Goal: Transaction & Acquisition: Purchase product/service

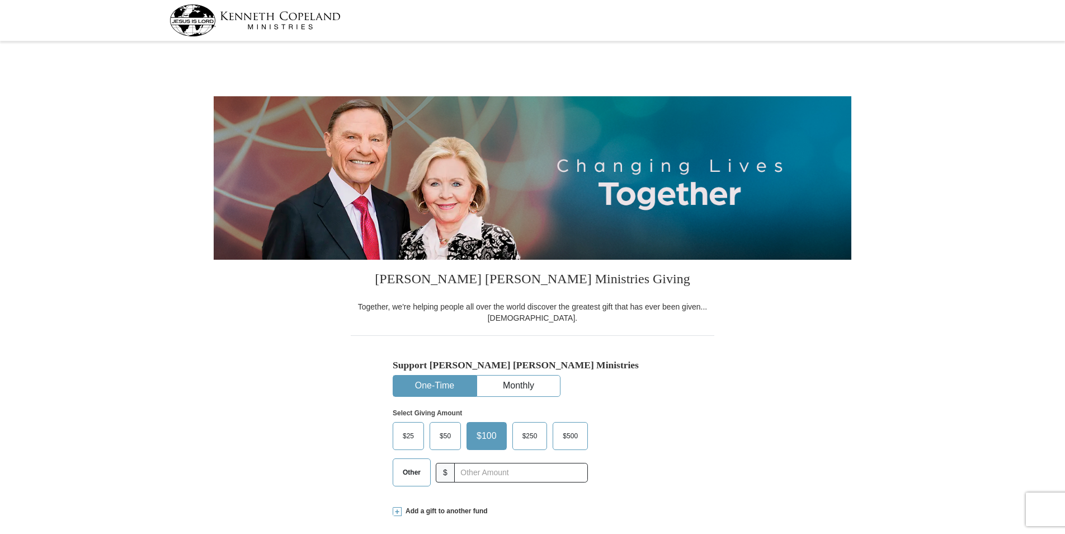
select select "CA"
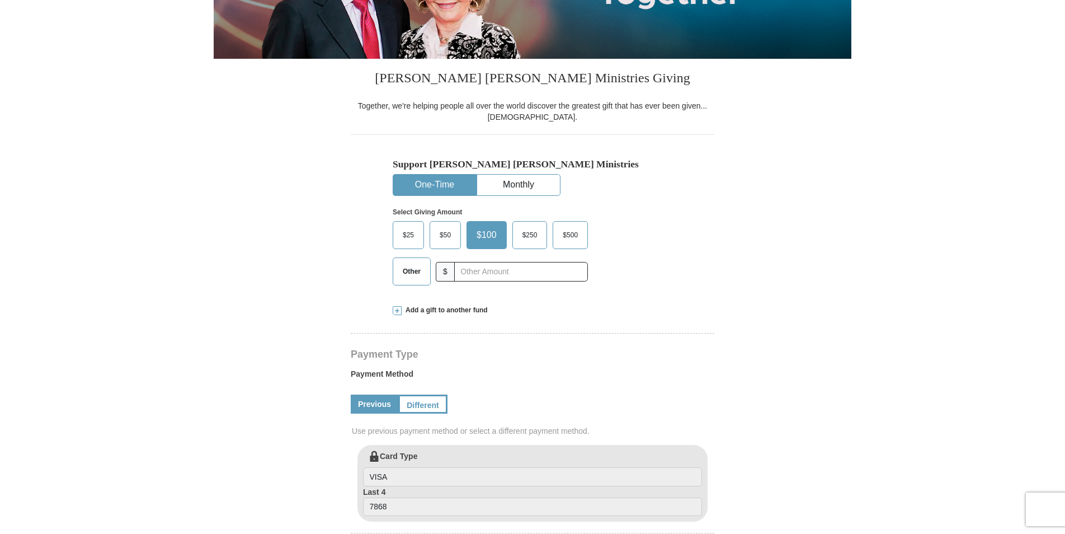
scroll to position [168, 0]
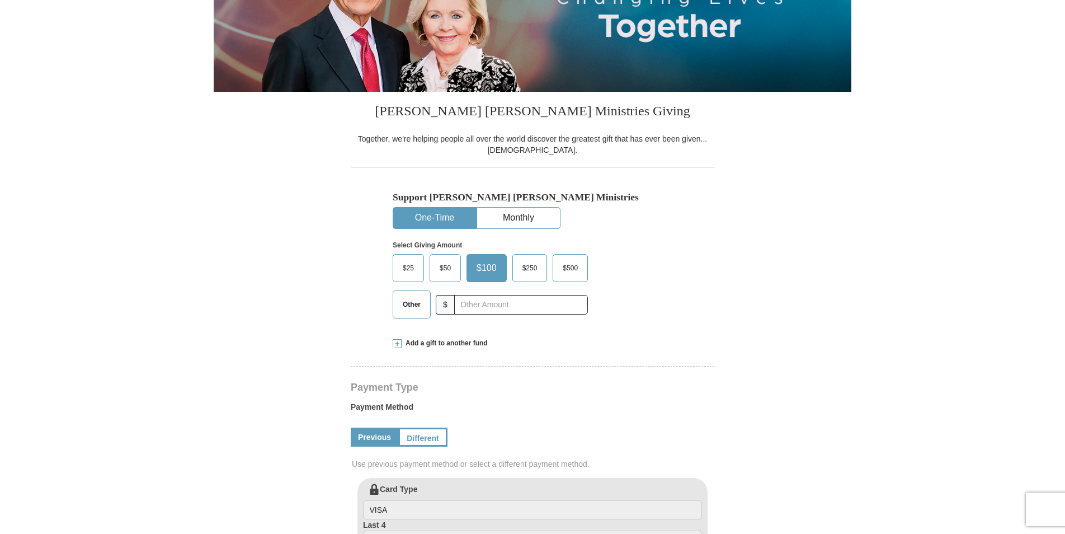
click at [411, 302] on span "Other" at bounding box center [411, 304] width 29 height 17
click at [0, 0] on input "Other" at bounding box center [0, 0] width 0 height 0
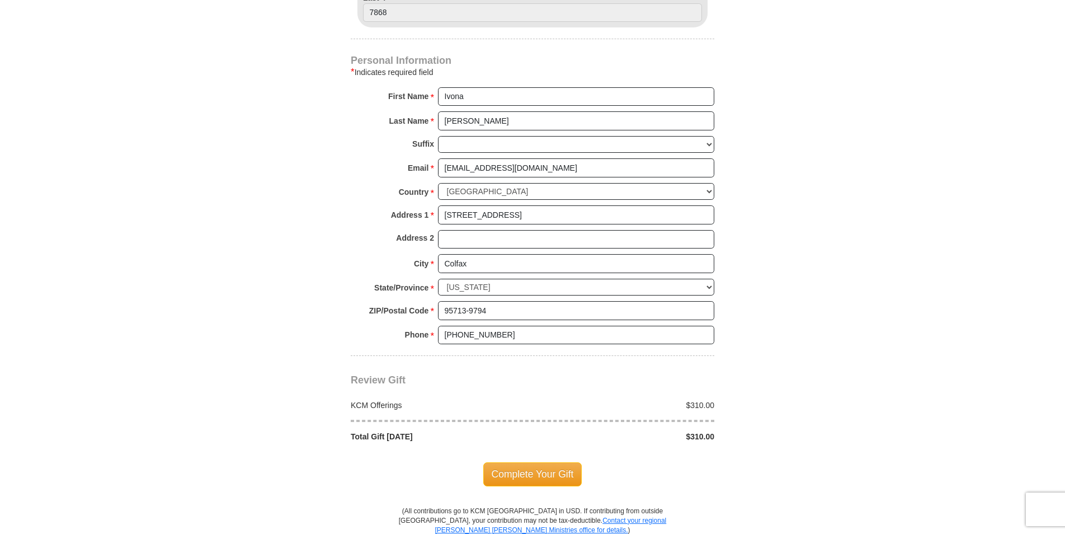
scroll to position [783, 0]
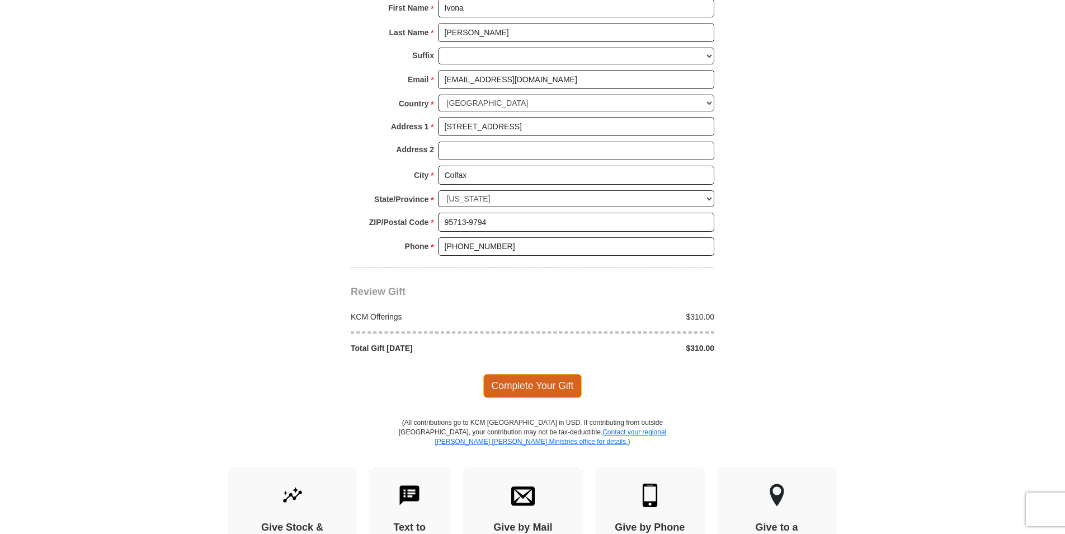
type input "310"
click at [513, 385] on span "Complete Your Gift" at bounding box center [532, 385] width 99 height 23
